Goal: Task Accomplishment & Management: Manage account settings

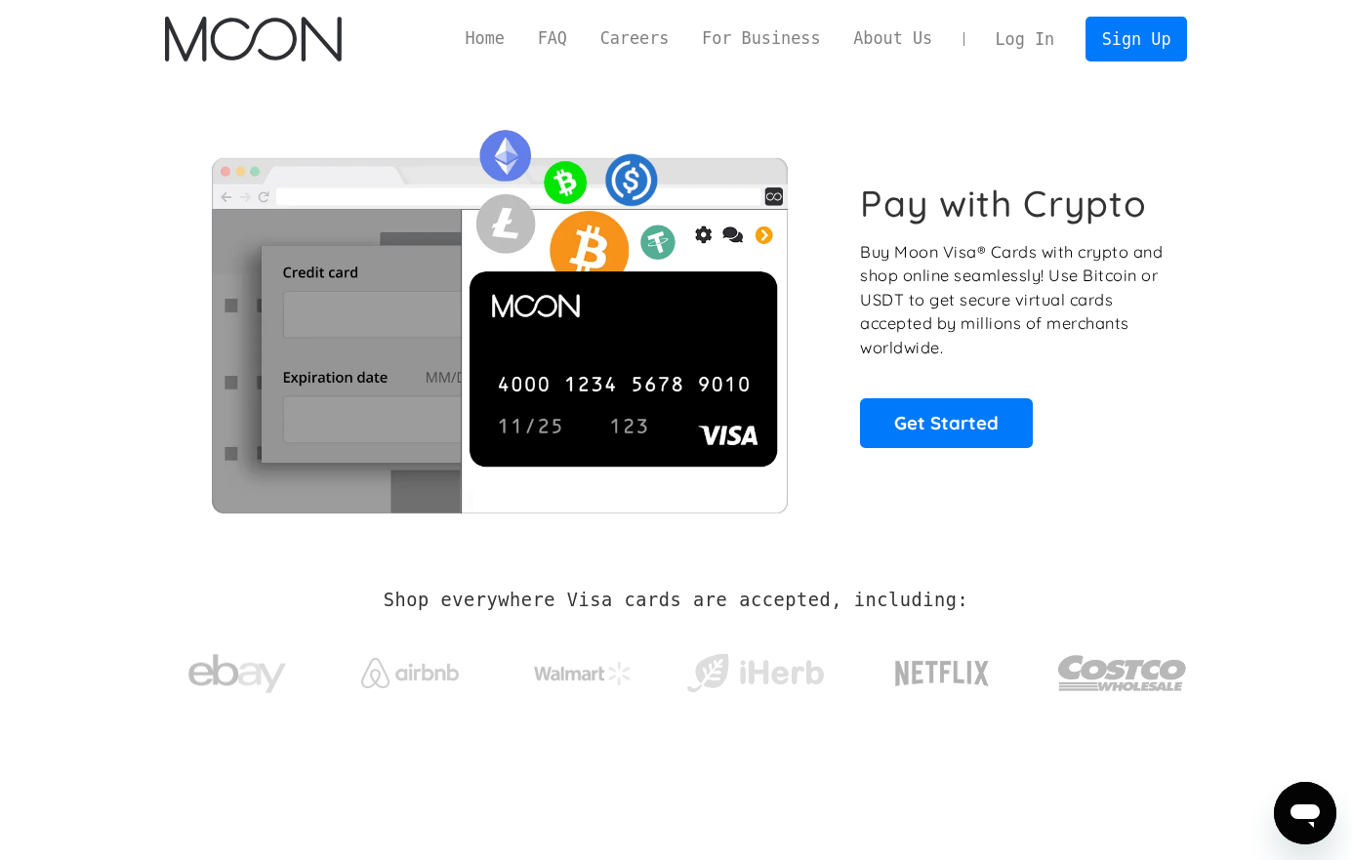
click at [1023, 43] on link "Log In" at bounding box center [1025, 39] width 92 height 43
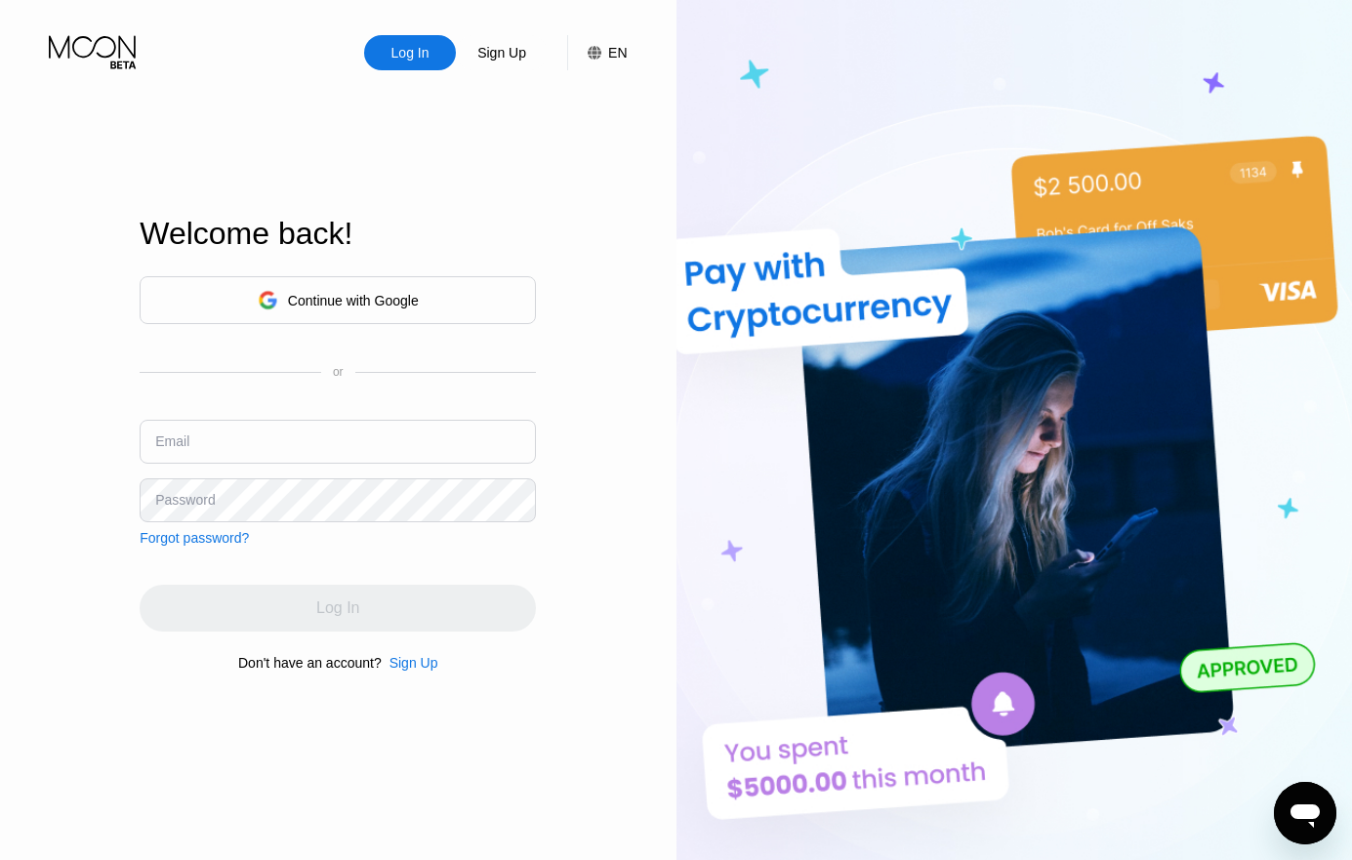
click at [469, 307] on div "Continue with Google" at bounding box center [338, 300] width 396 height 48
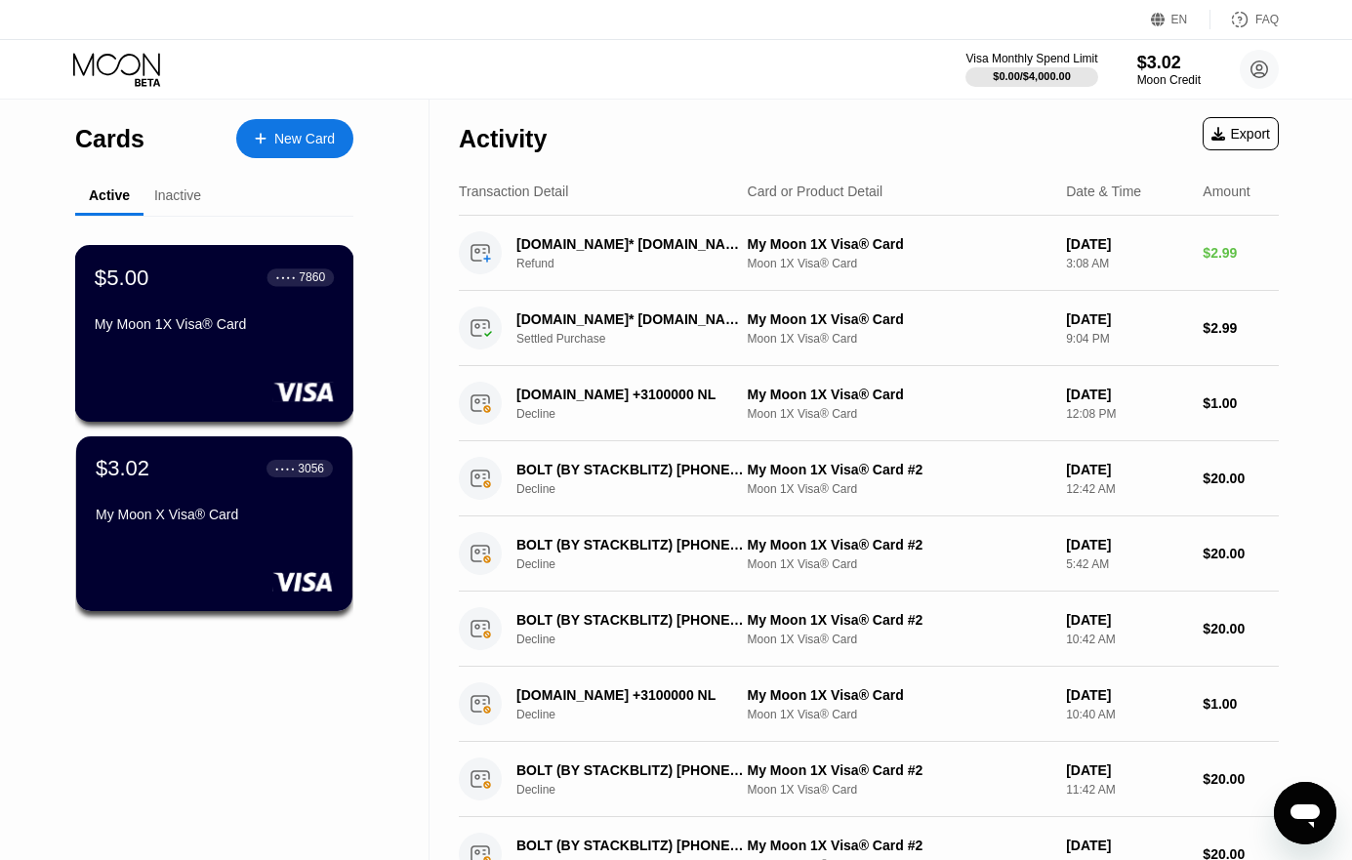
click at [283, 370] on div "$5.00 ● ● ● ● 7860 My Moon 1X Visa® Card" at bounding box center [214, 333] width 279 height 177
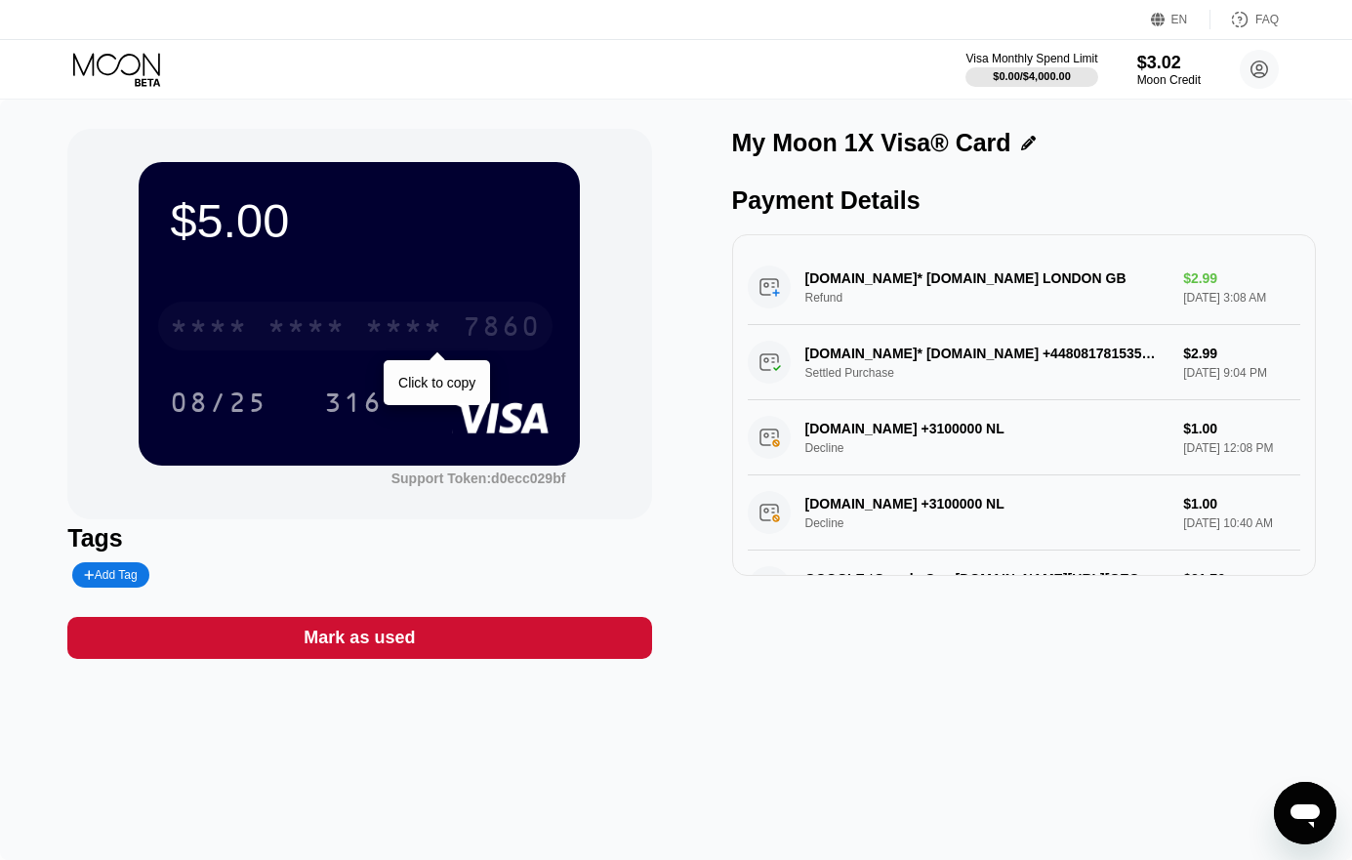
click at [363, 344] on div "* * * * * * * * * * * * 7860" at bounding box center [355, 326] width 394 height 49
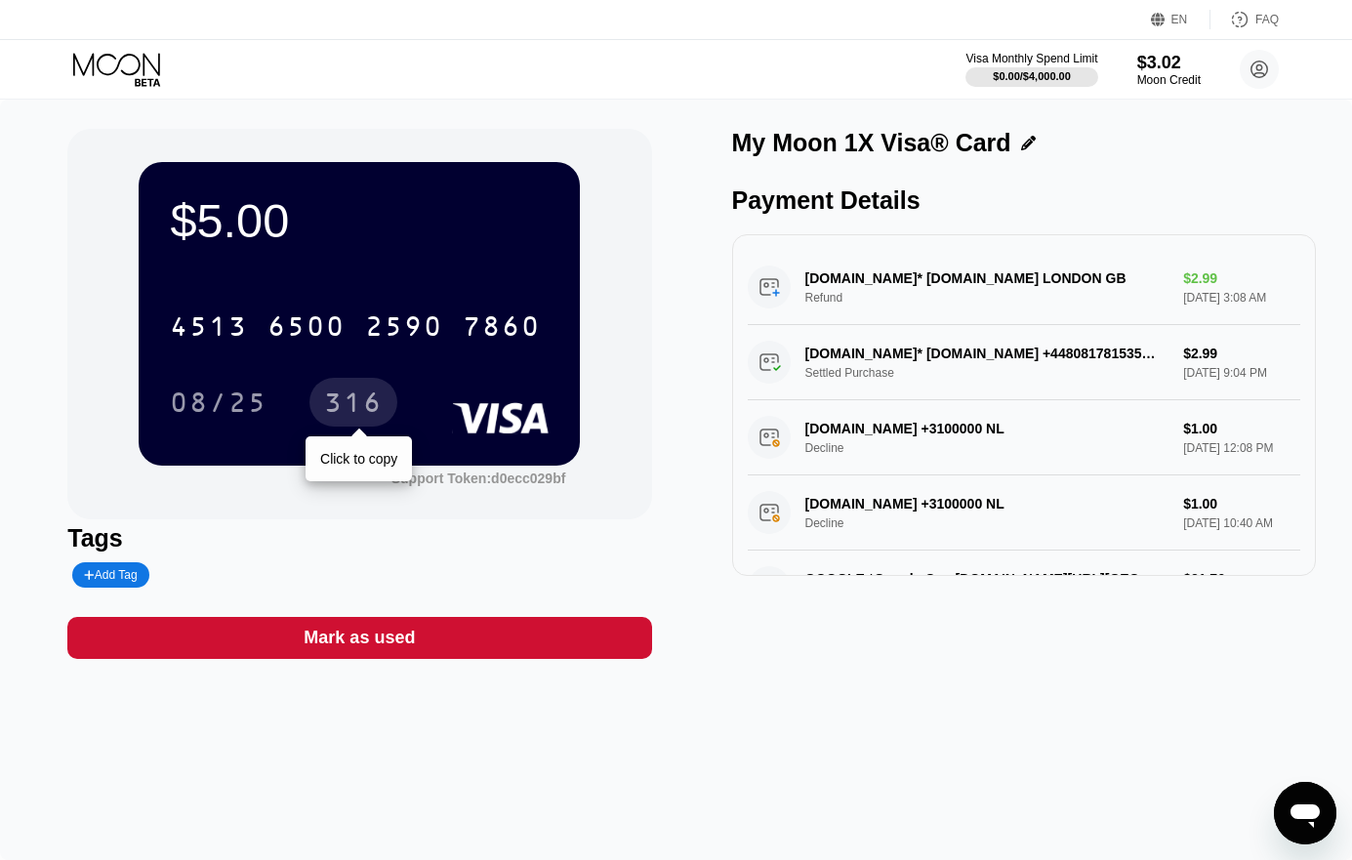
click at [334, 402] on div "316" at bounding box center [353, 404] width 59 height 31
